Goal: Check status: Check status

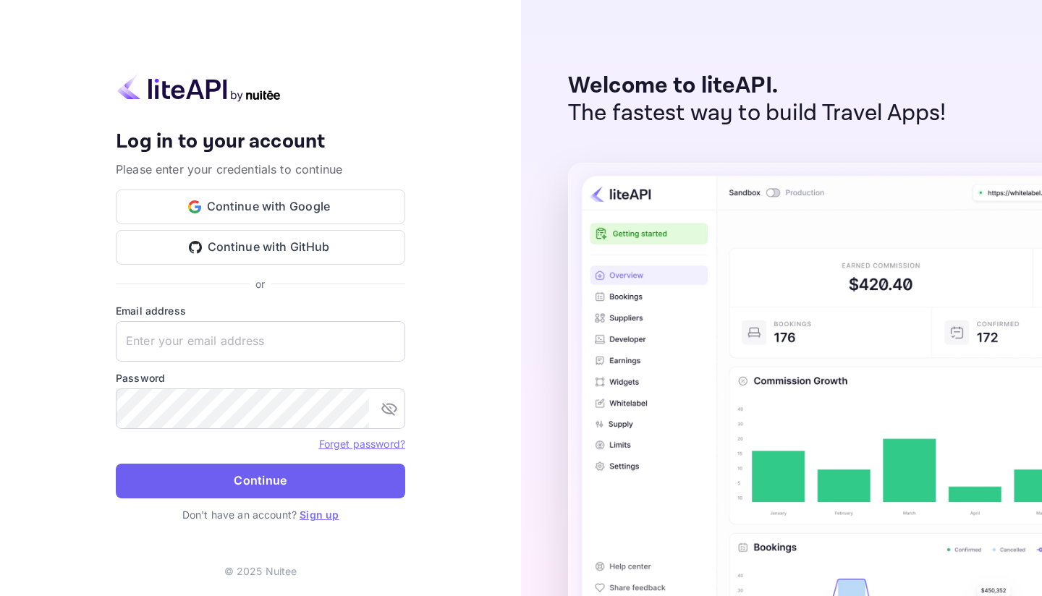
type input "[EMAIL_ADDRESS][DOMAIN_NAME]"
click at [303, 484] on button "Continue" at bounding box center [260, 481] width 289 height 35
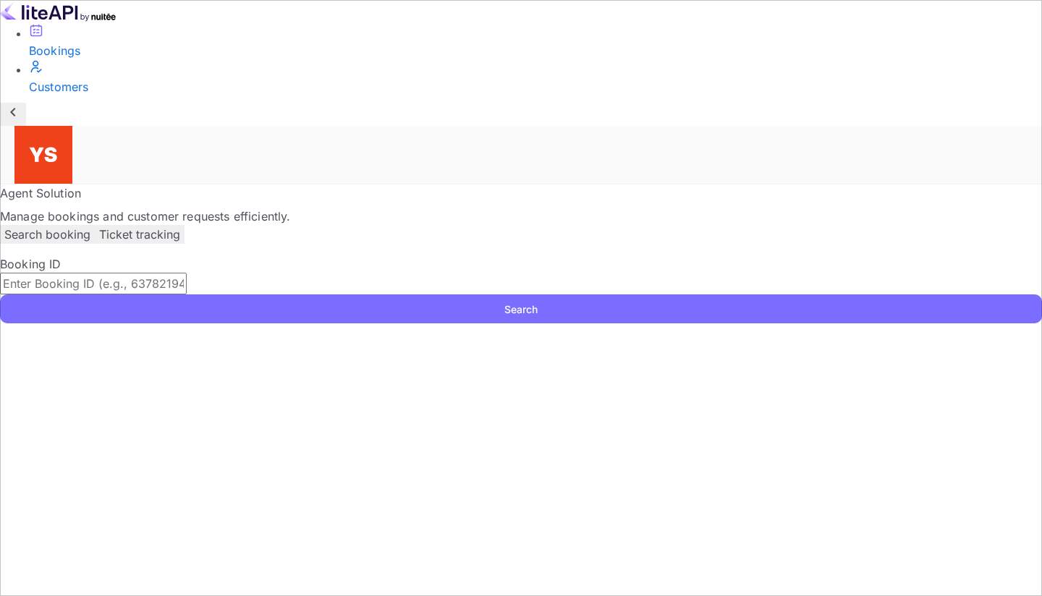
click at [187, 273] on input "text" at bounding box center [93, 284] width 187 height 22
paste input "9594402"
type input "9594402"
click at [280, 294] on button "Search" at bounding box center [521, 308] width 1042 height 29
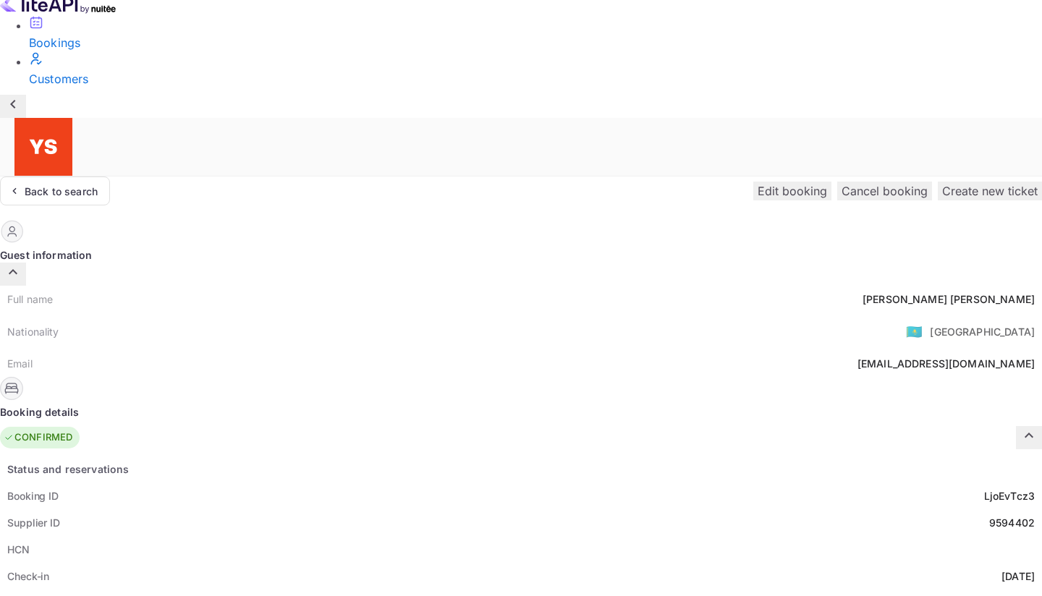
scroll to position [9, 0]
click at [862, 291] on div "[PERSON_NAME]" at bounding box center [948, 298] width 172 height 15
copy div "[PERSON_NAME]"
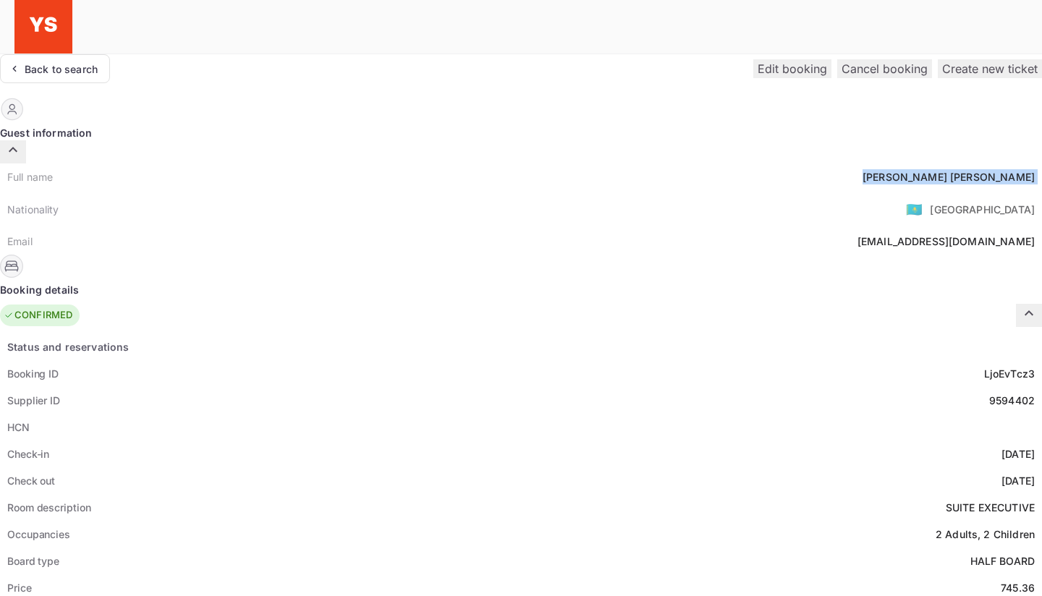
scroll to position [185, 0]
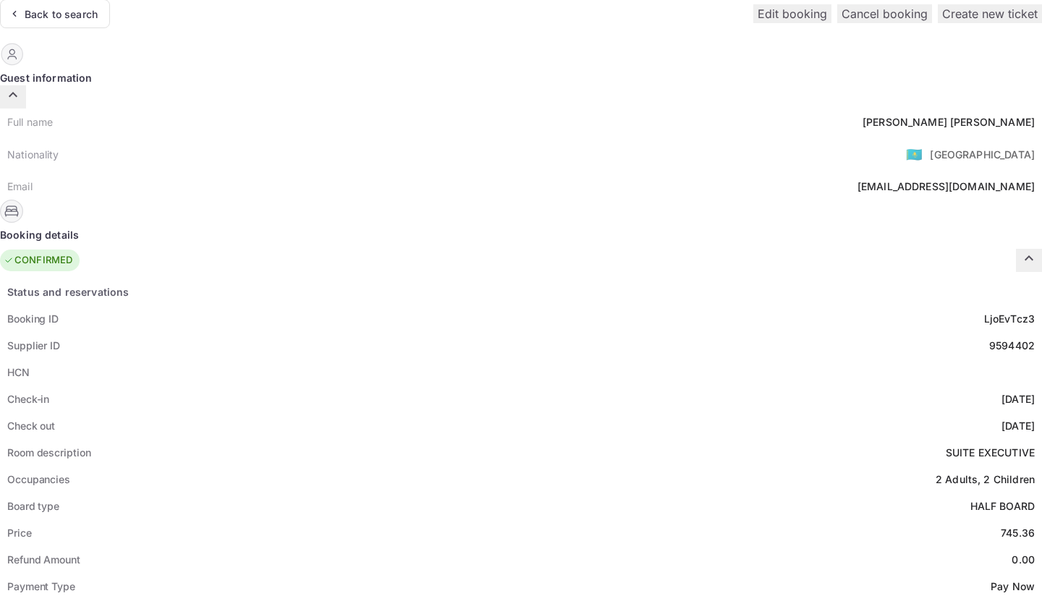
click at [1000, 525] on div "745.36" at bounding box center [1017, 532] width 34 height 15
copy div "745.36"
